Goal: Information Seeking & Learning: Learn about a topic

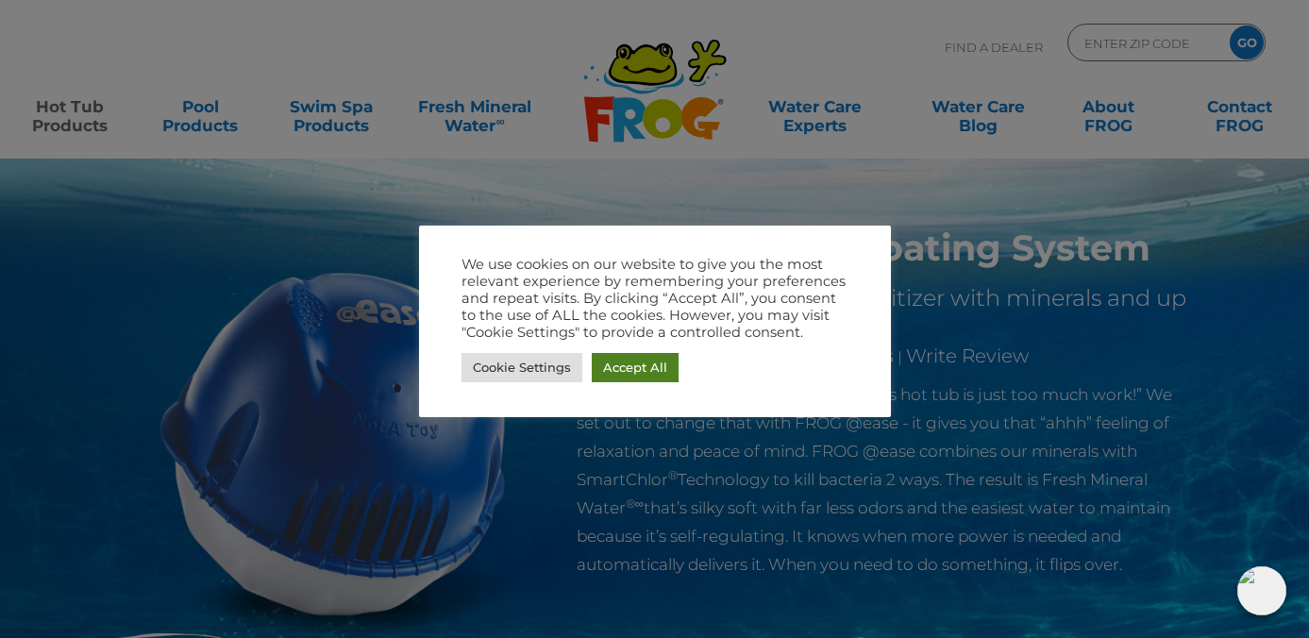
click at [612, 380] on link "Accept All" at bounding box center [635, 367] width 87 height 29
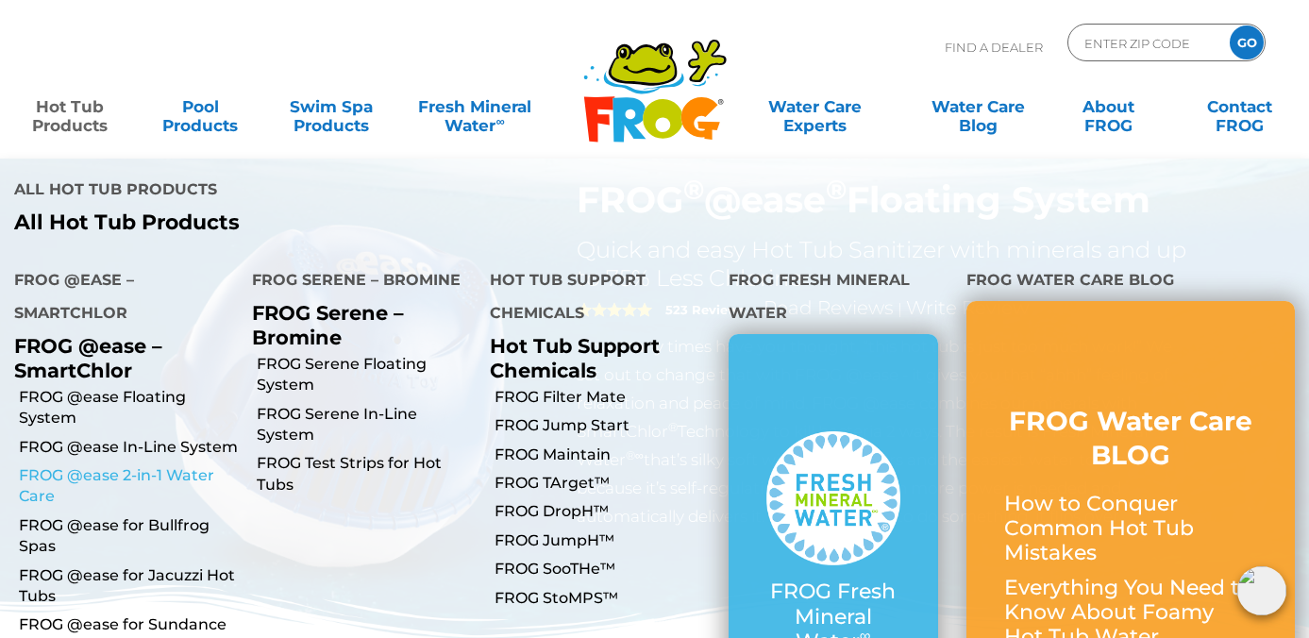
scroll to position [49, 0]
click at [114, 437] on link "FROG @ease In-Line System" at bounding box center [128, 447] width 219 height 21
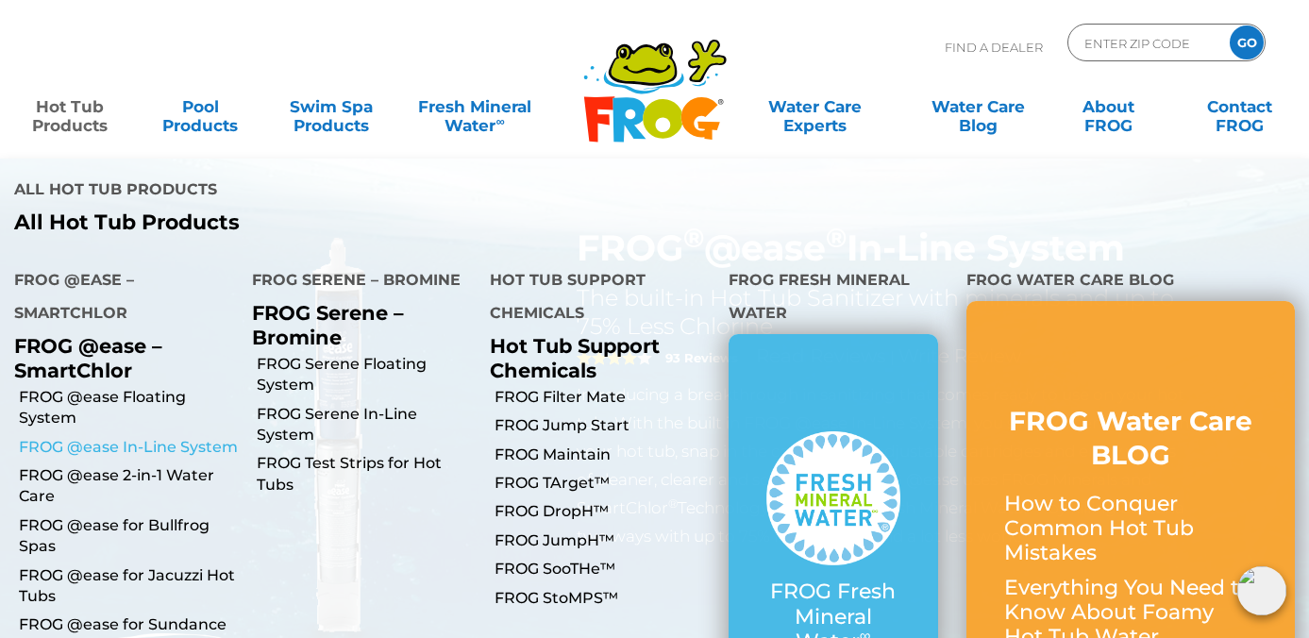
click at [109, 437] on link "FROG @ease In-Line System" at bounding box center [128, 447] width 219 height 21
click at [66, 109] on link "Hot Tub Products" at bounding box center [70, 107] width 102 height 38
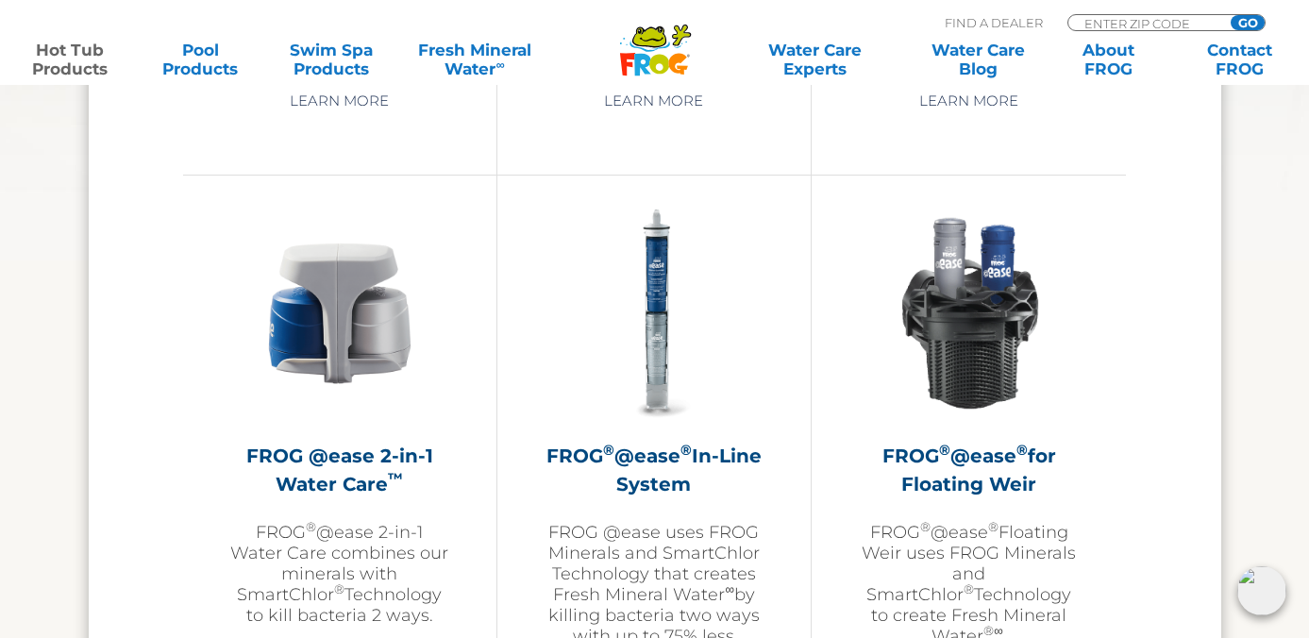
scroll to position [2661, 0]
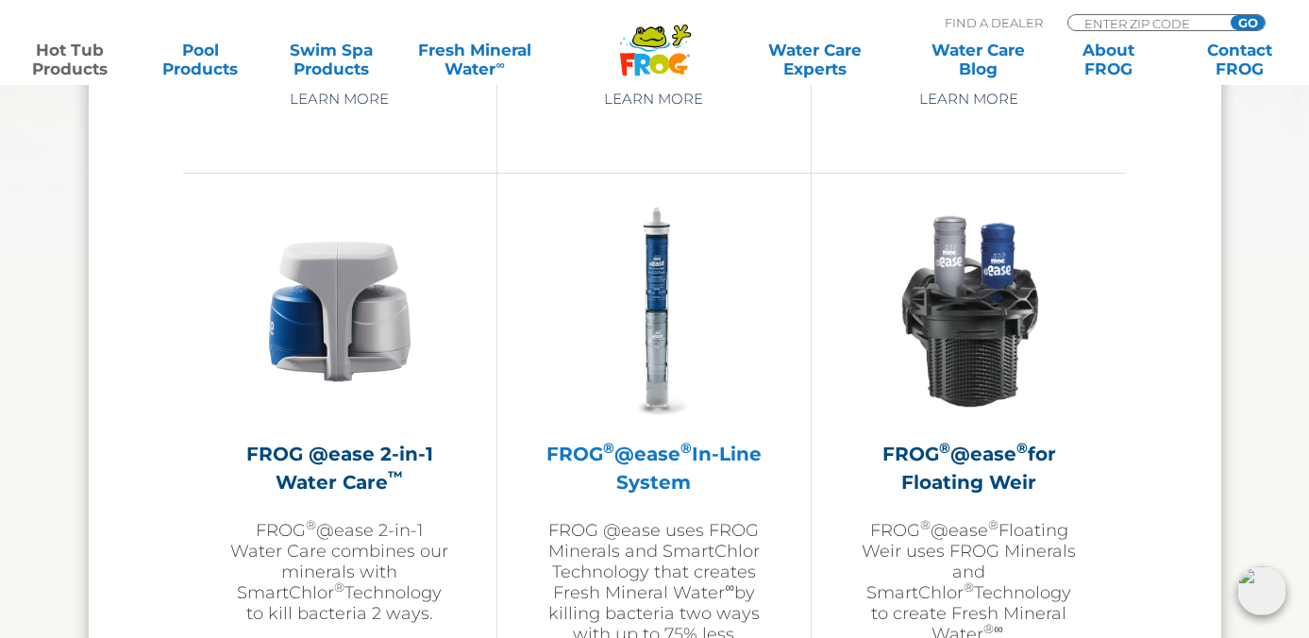
click at [648, 467] on h2 "FROG ® @ease ® In-Line System" at bounding box center [653, 468] width 219 height 57
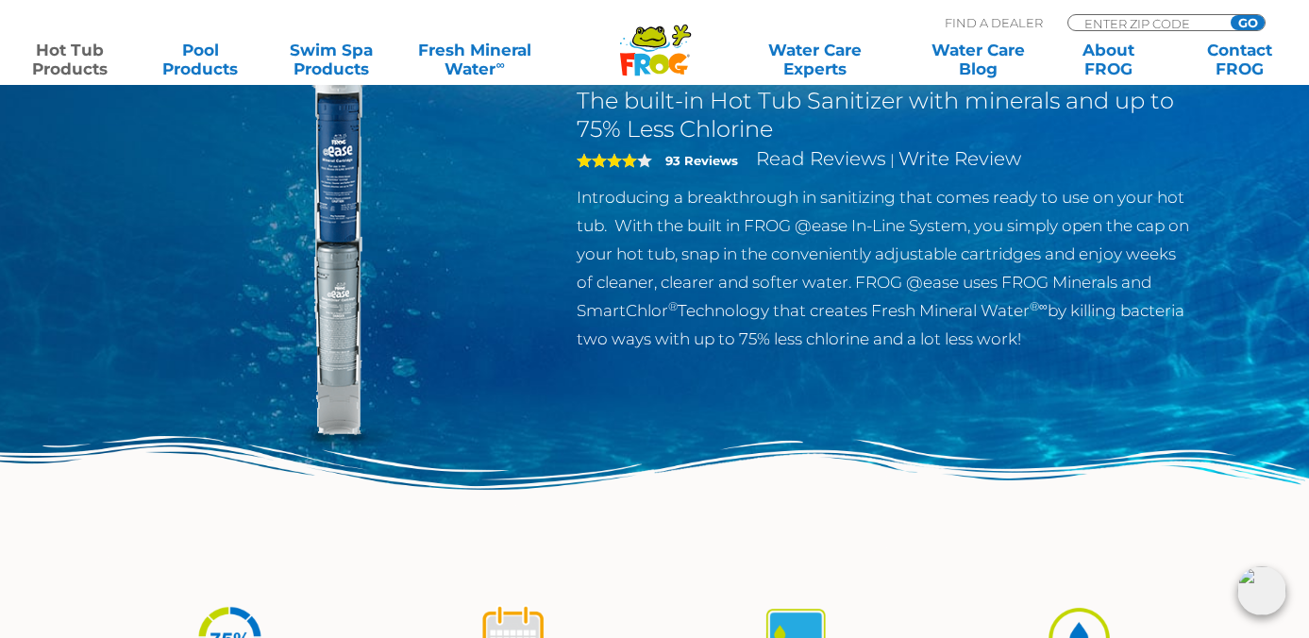
scroll to position [109, 0]
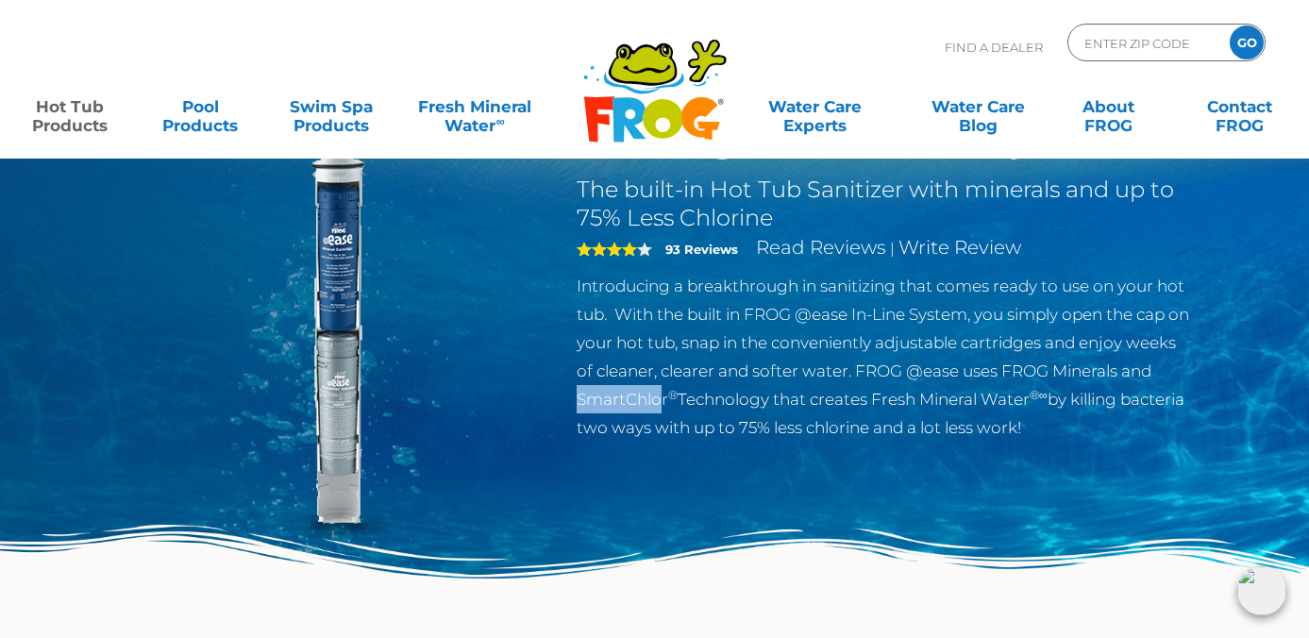
drag, startPoint x: 612, startPoint y: 399, endPoint x: 701, endPoint y: 403, distance: 88.8
click at [701, 404] on p "Introducing a breakthrough in sanitizing that comes ready to use on your hot tu…" at bounding box center [885, 357] width 616 height 170
copy p "SmartChlor"
